Goal: Entertainment & Leisure: Browse casually

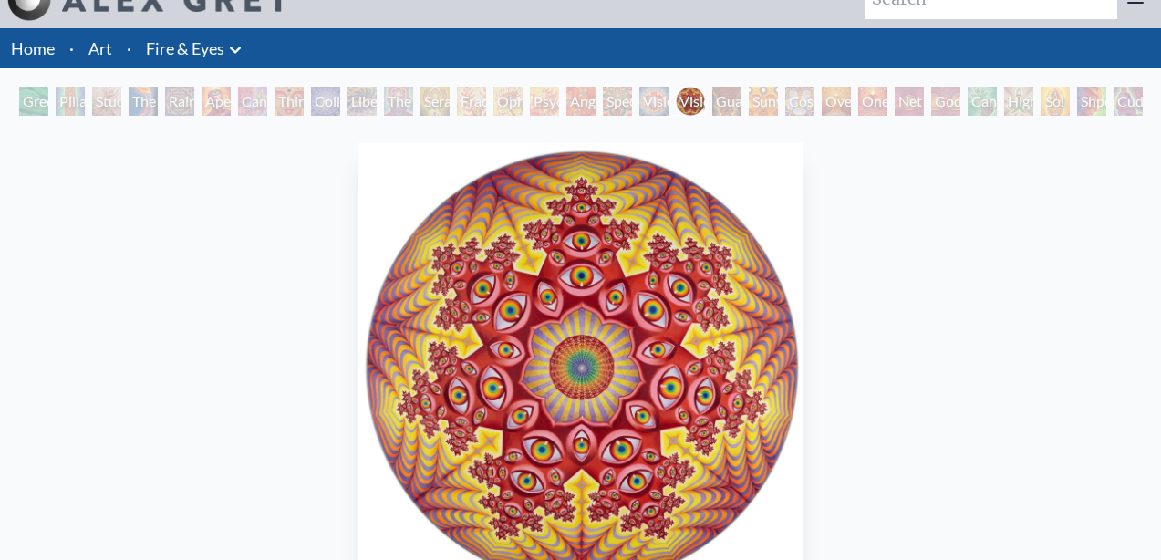
scroll to position [75, 0]
